Goal: Task Accomplishment & Management: Complete application form

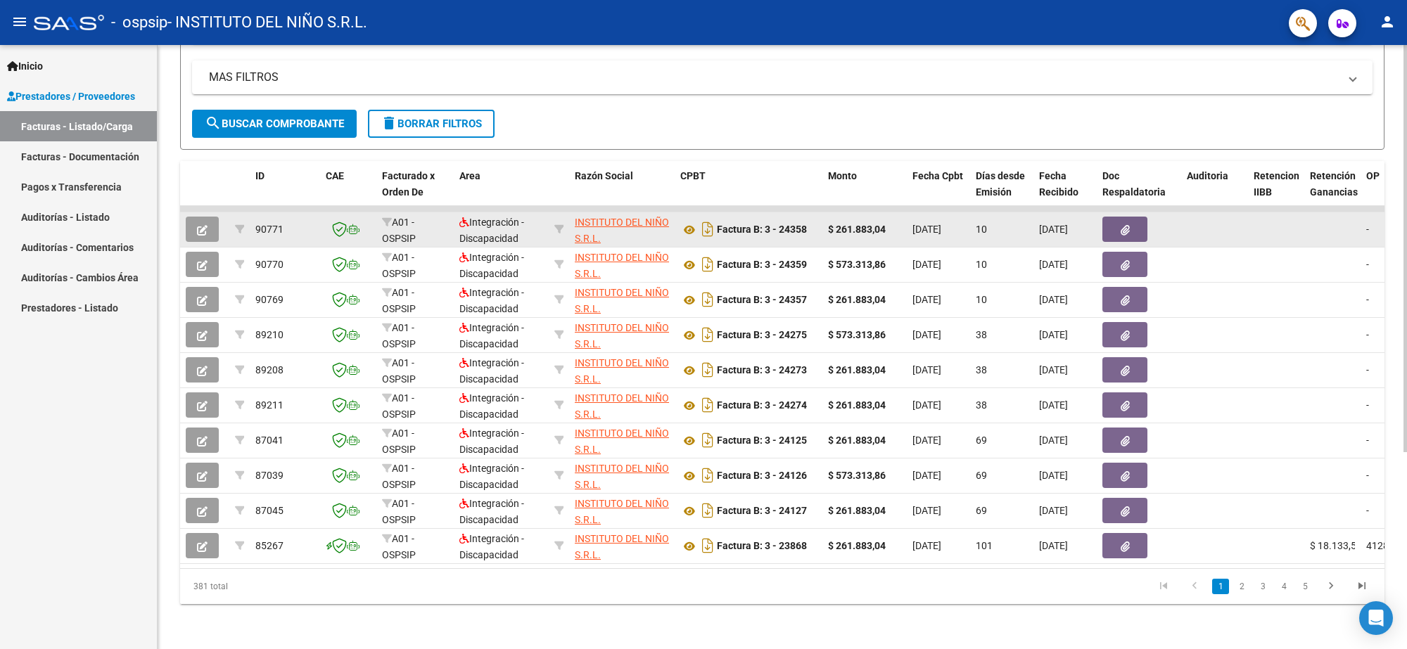
click at [199, 223] on span "button" at bounding box center [202, 229] width 11 height 13
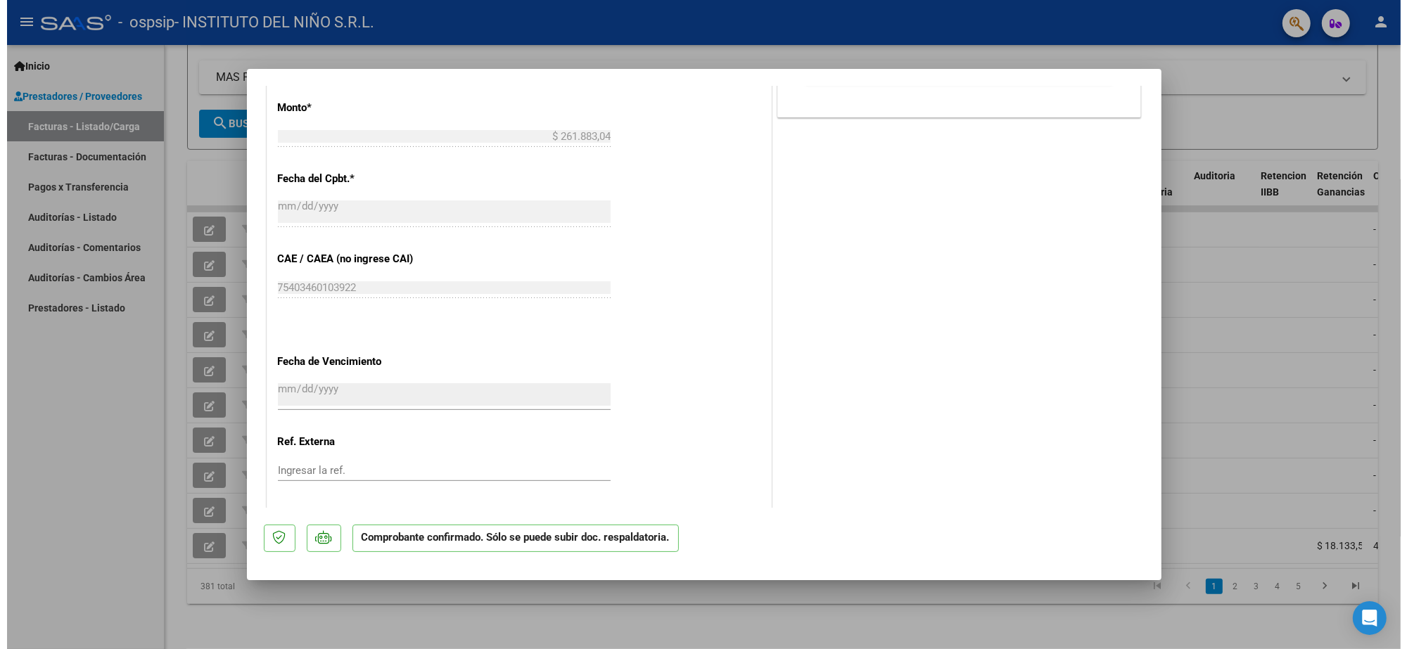
scroll to position [700, 0]
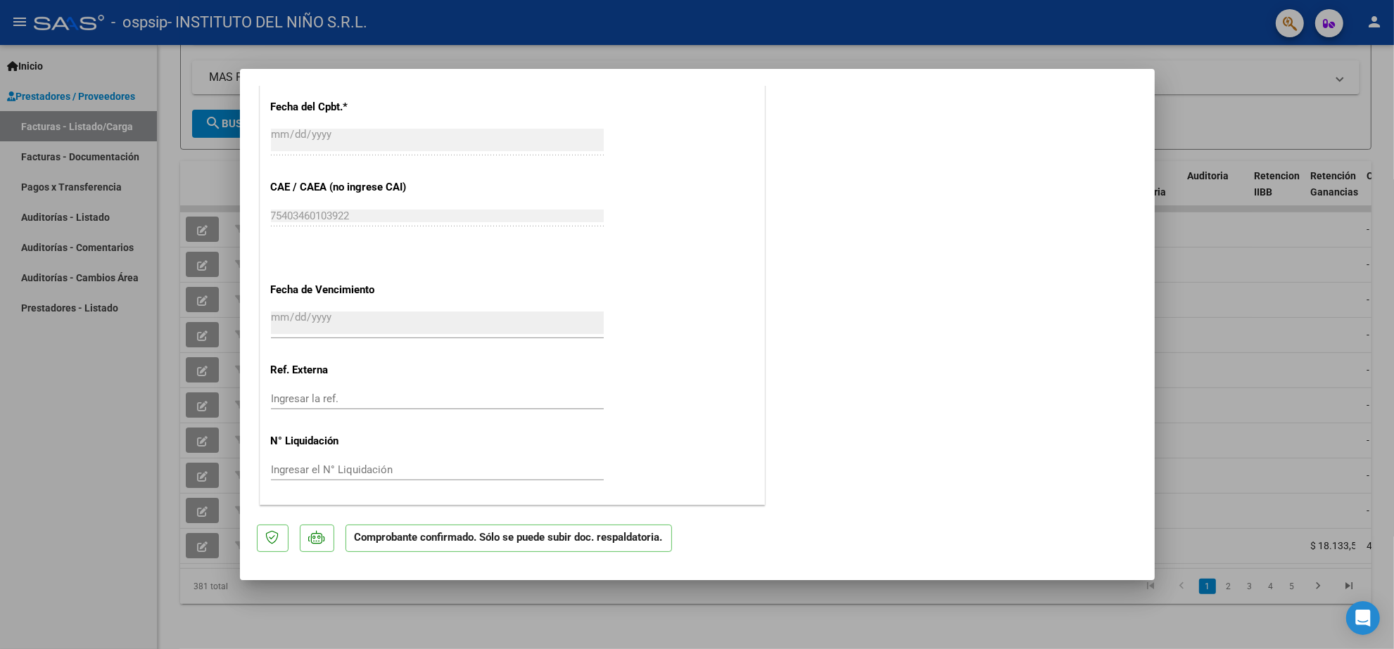
click at [124, 400] on div at bounding box center [697, 324] width 1394 height 649
type input "$ 0,00"
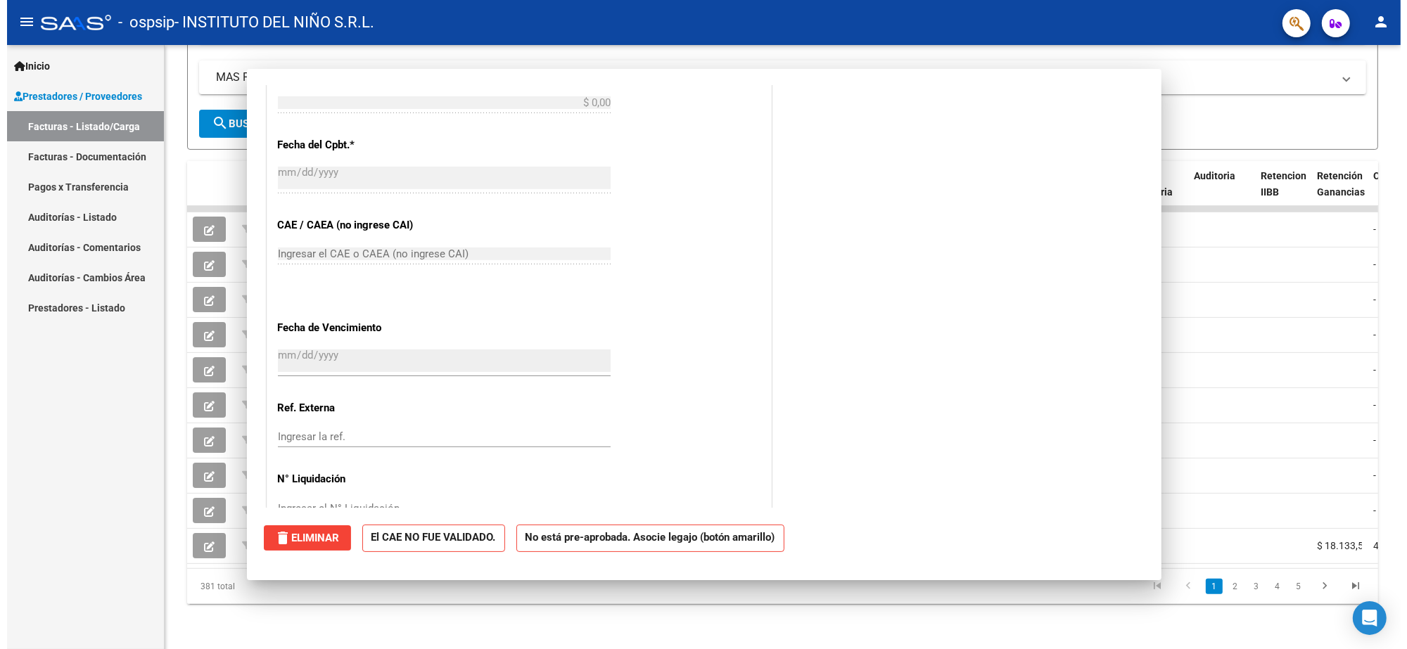
scroll to position [0, 0]
